Goal: Check status: Check status

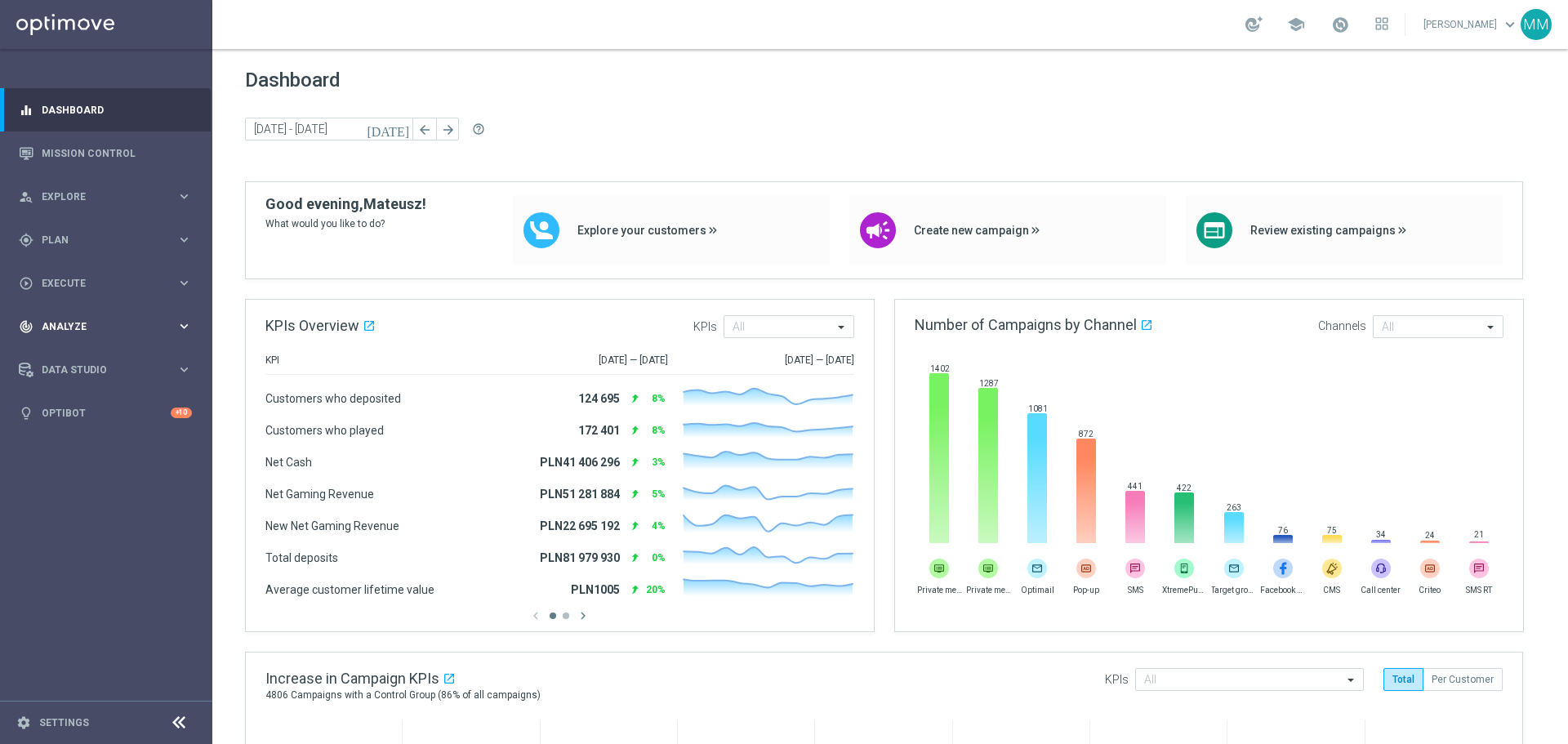
click at [80, 322] on span "Analyze" at bounding box center [109, 327] width 135 height 10
click at [81, 361] on link "Customer 360" at bounding box center [106, 361] width 127 height 13
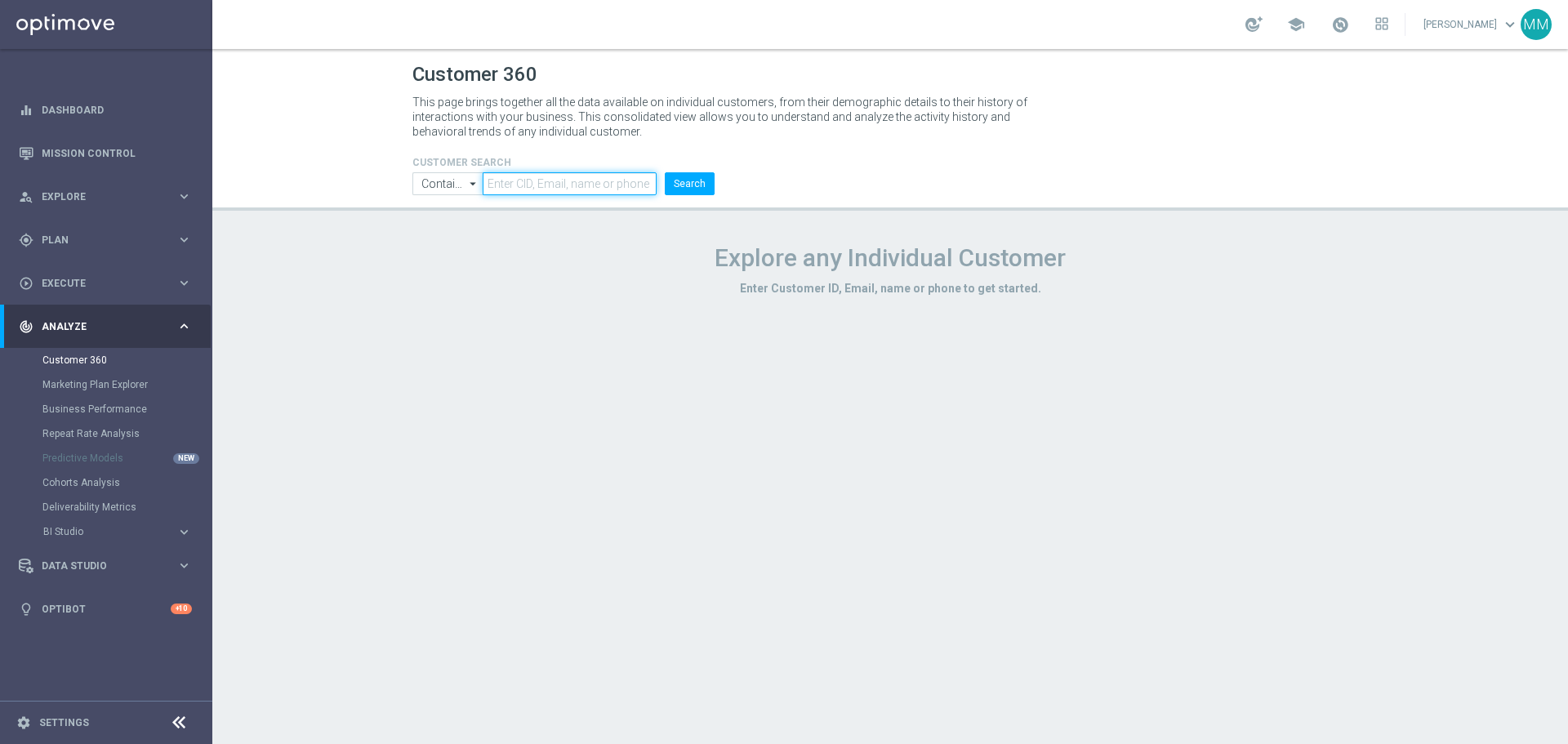
click at [633, 177] on input "text" at bounding box center [570, 184] width 174 height 23
paste input "1477612"
type input "1477612"
click at [685, 191] on button "Search" at bounding box center [690, 184] width 50 height 23
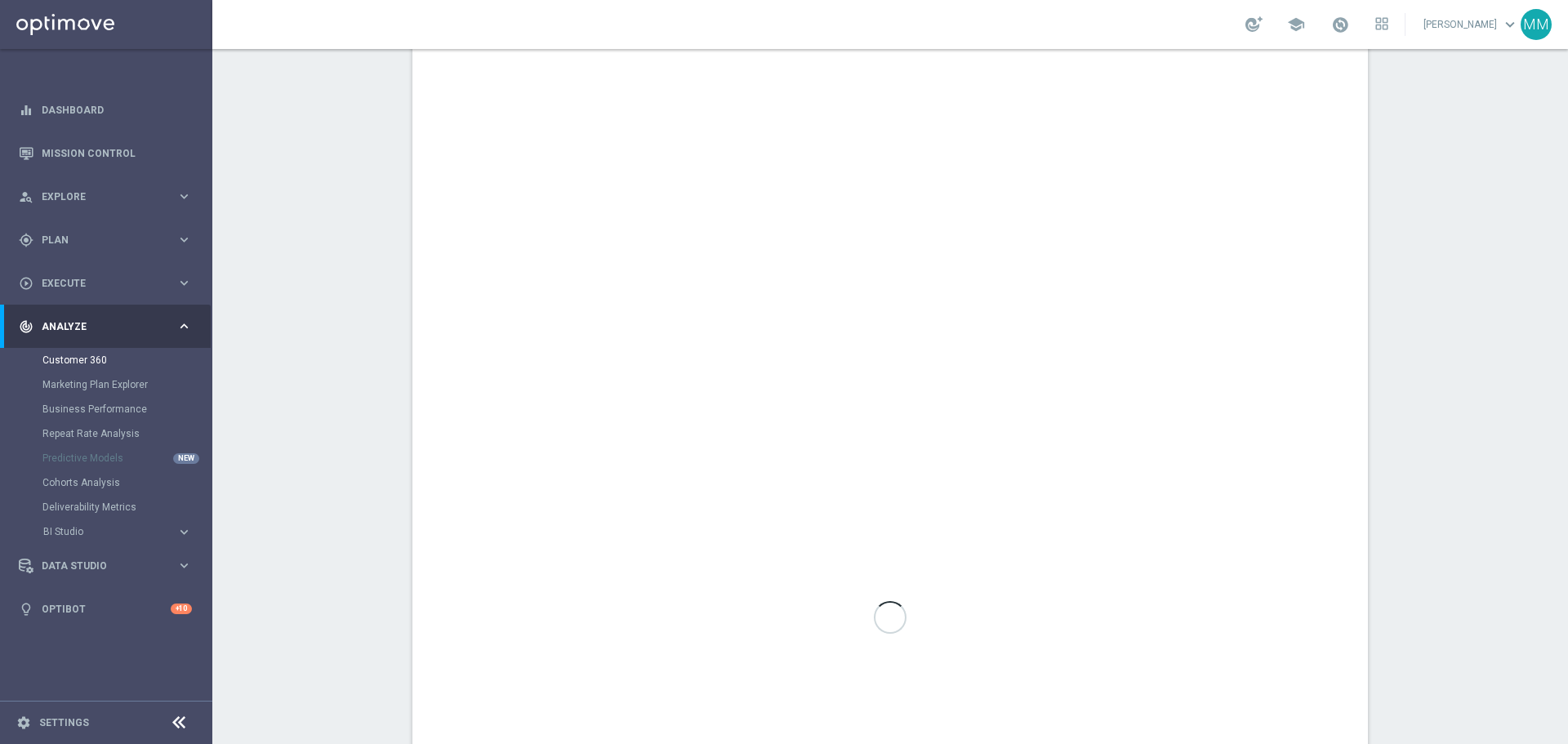
scroll to position [700, 0]
